Goal: Information Seeking & Learning: Learn about a topic

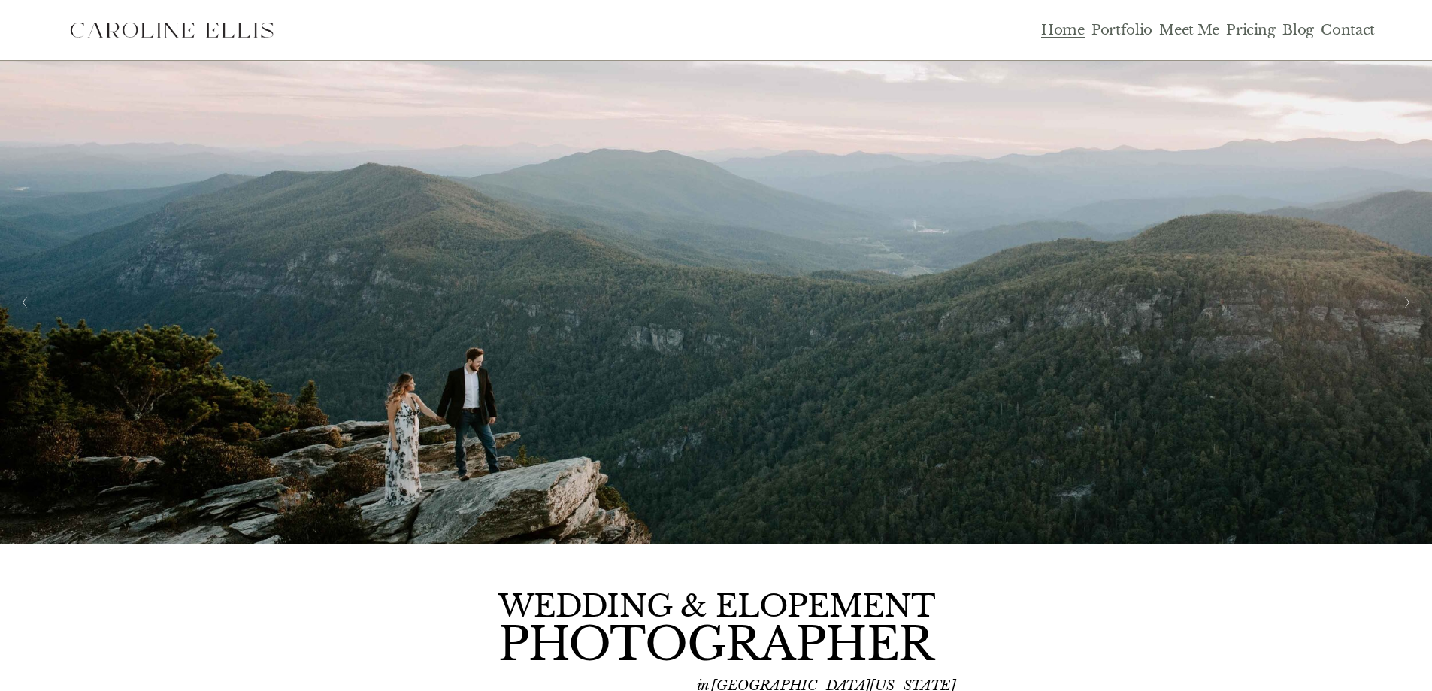
click at [1134, 32] on link "Portfolio" at bounding box center [1121, 30] width 61 height 18
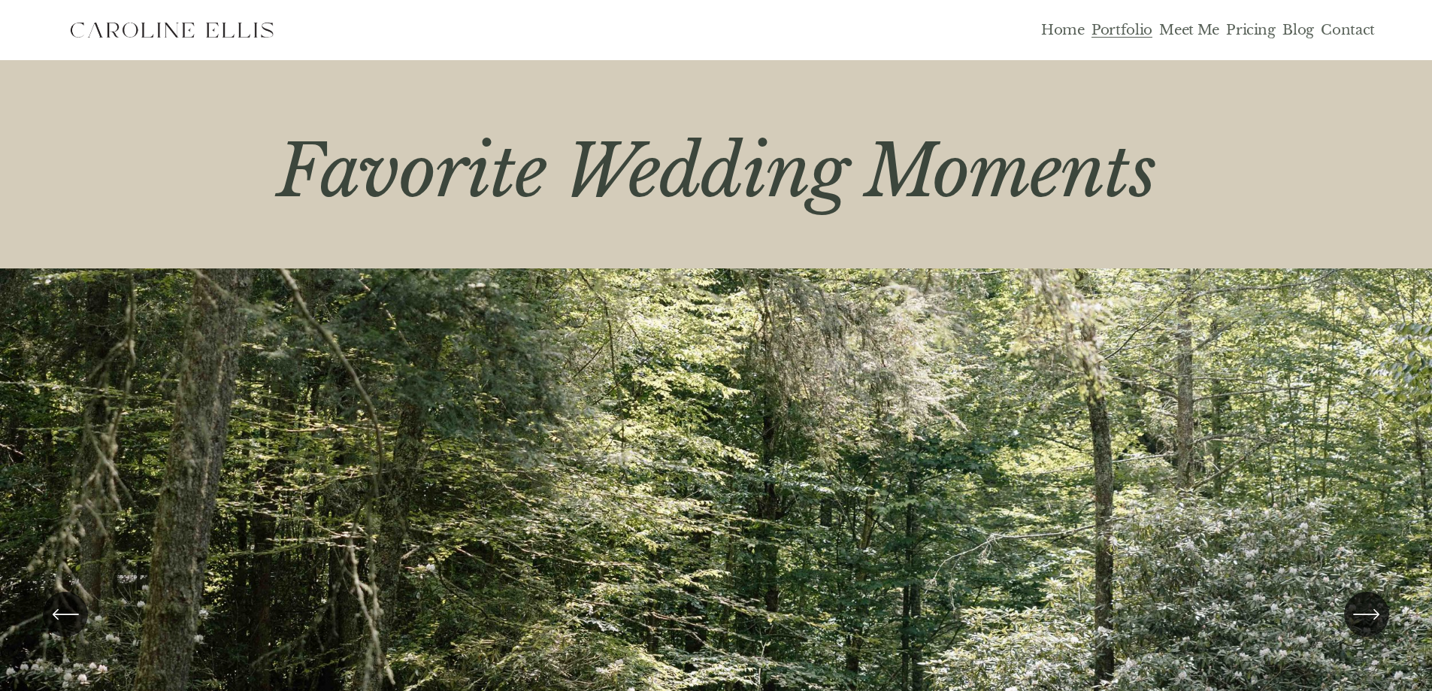
click at [1239, 26] on link "Pricing" at bounding box center [1250, 30] width 49 height 18
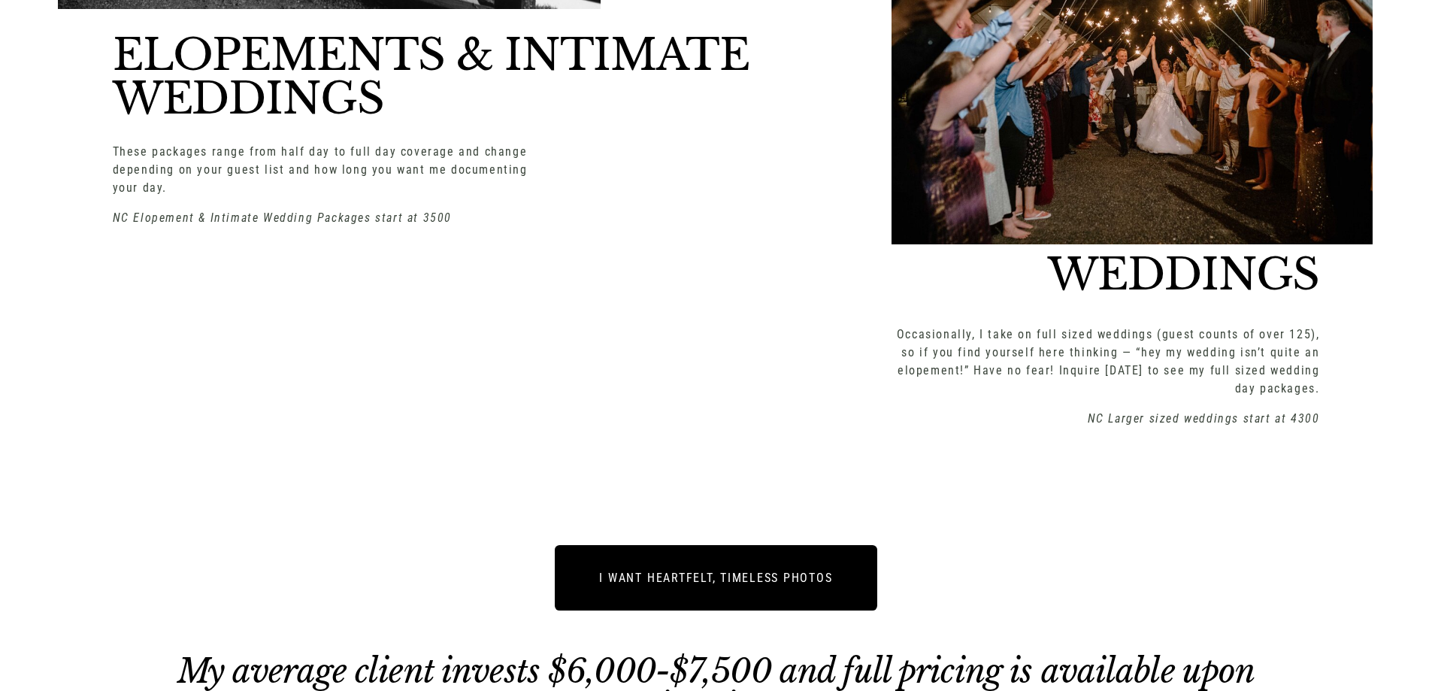
scroll to position [2405, 0]
